Goal: Task Accomplishment & Management: Use online tool/utility

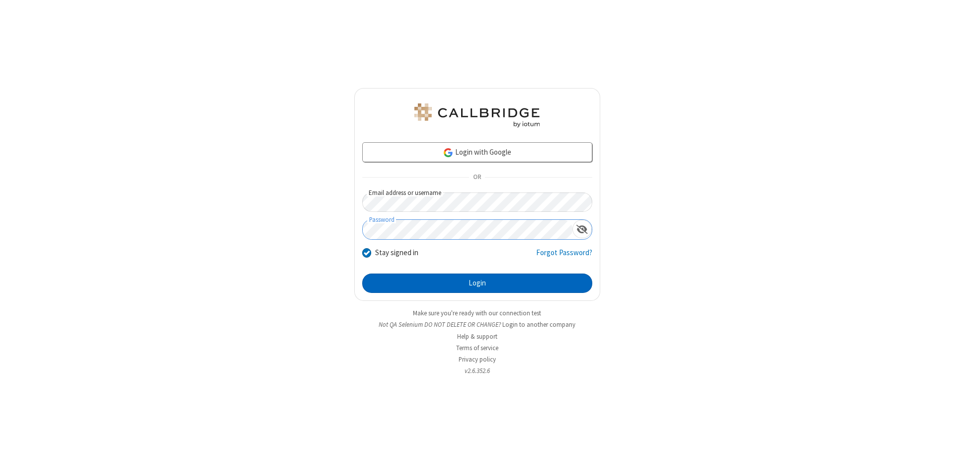
click at [477, 283] on button "Login" at bounding box center [477, 283] width 230 height 20
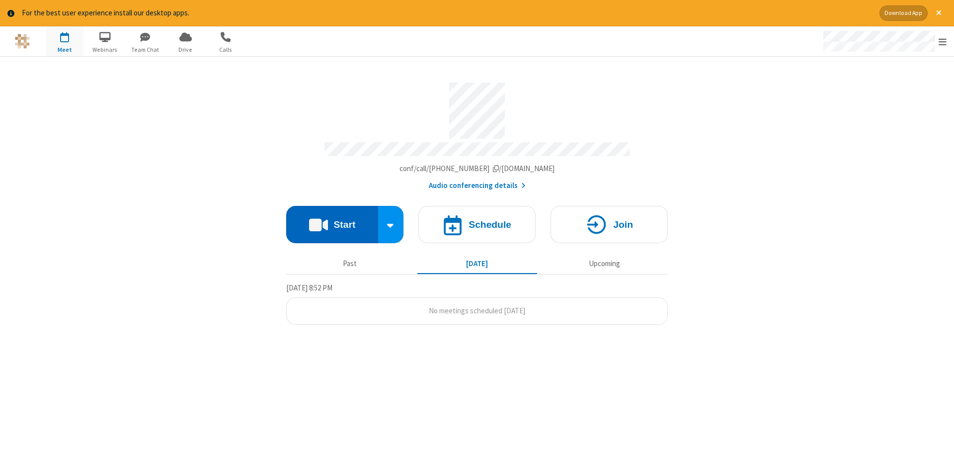
click at [332, 221] on button "Start" at bounding box center [332, 224] width 92 height 37
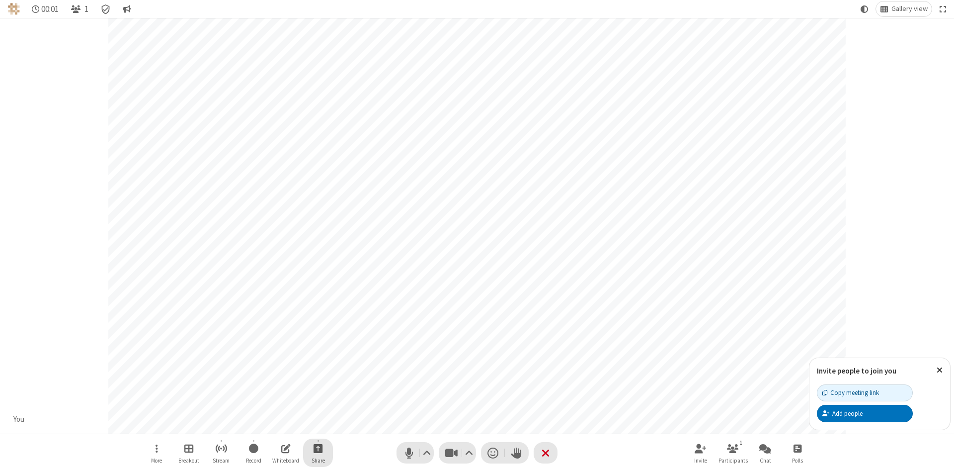
click at [318, 448] on span "Start sharing" at bounding box center [318, 448] width 9 height 12
click at [278, 424] on span "Share my screen" at bounding box center [277, 425] width 11 height 8
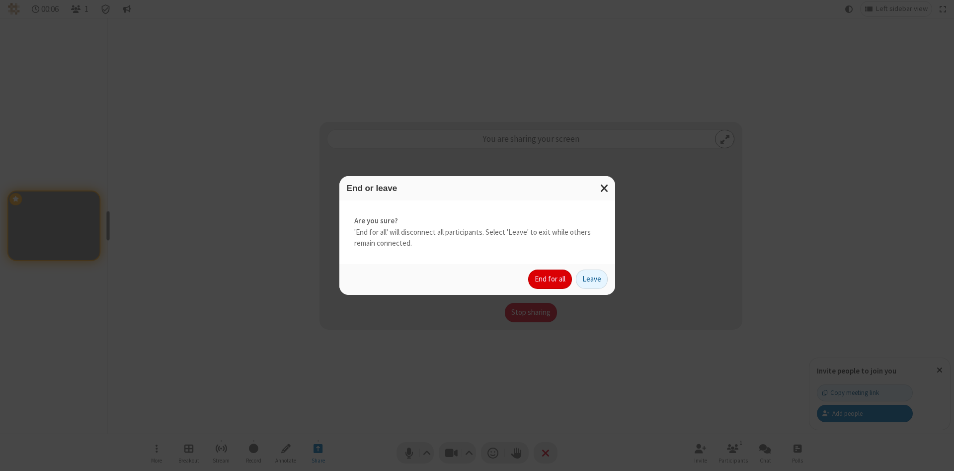
click at [551, 279] on button "End for all" at bounding box center [550, 279] width 44 height 20
